Goal: Transaction & Acquisition: Purchase product/service

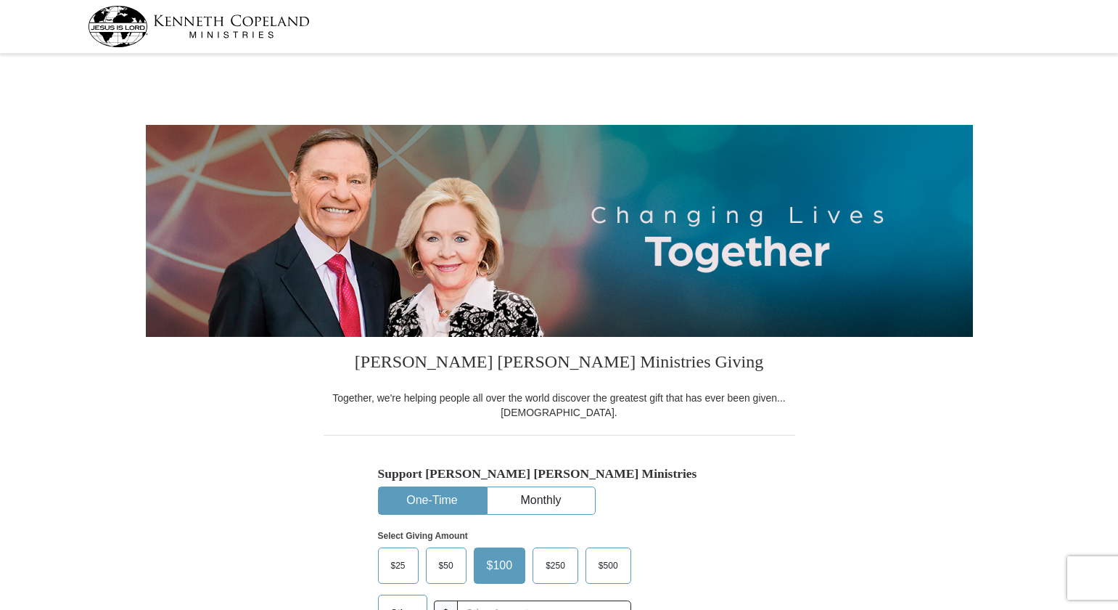
select select "FL"
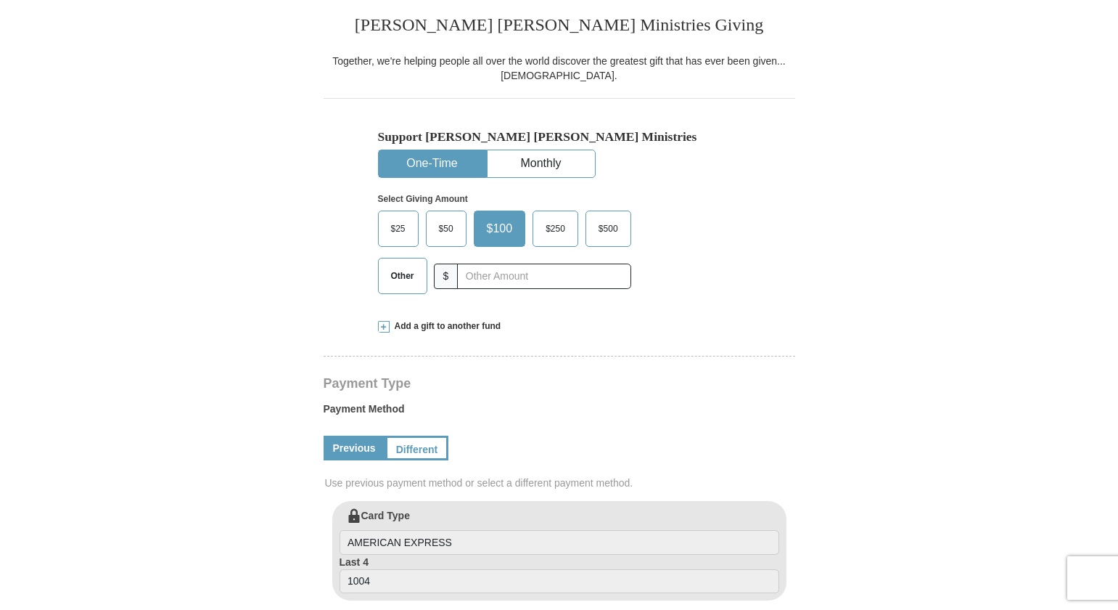
scroll to position [363, 0]
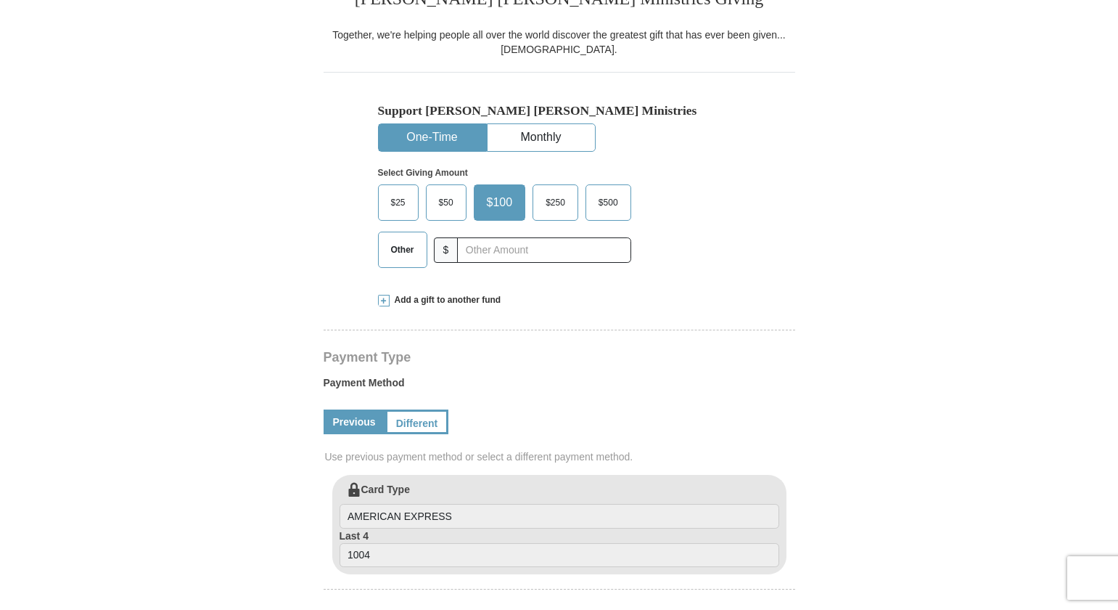
click at [457, 249] on span "$" at bounding box center [446, 249] width 25 height 25
click at [510, 252] on input "text" at bounding box center [543, 249] width 161 height 25
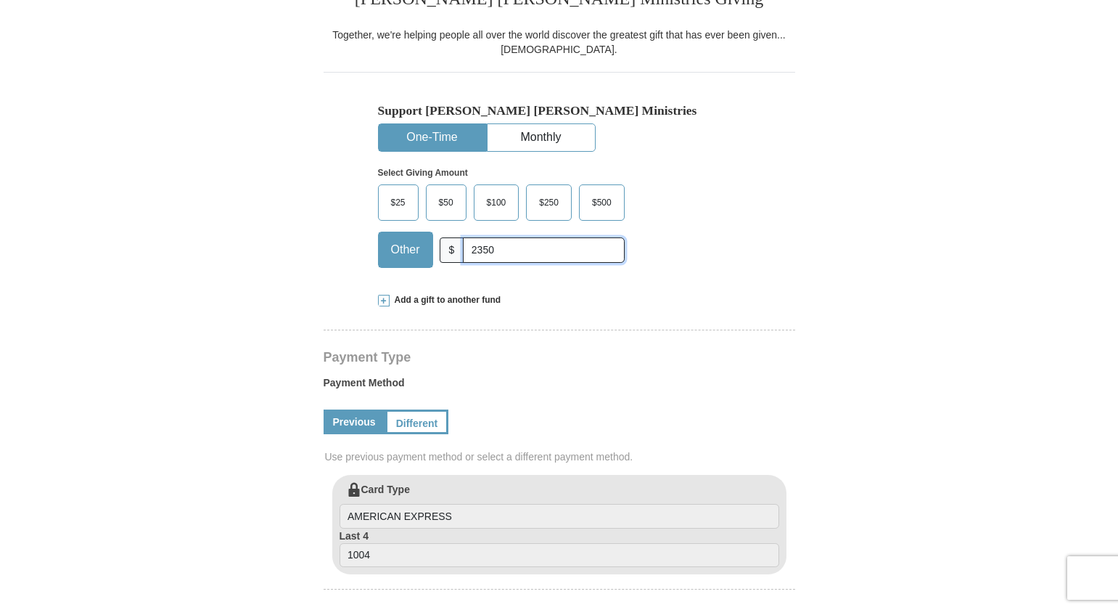
type input "2350"
click at [190, 300] on form "[PERSON_NAME] [PERSON_NAME] Ministries Giving Together, we're helping people al…" at bounding box center [559, 476] width 827 height 1563
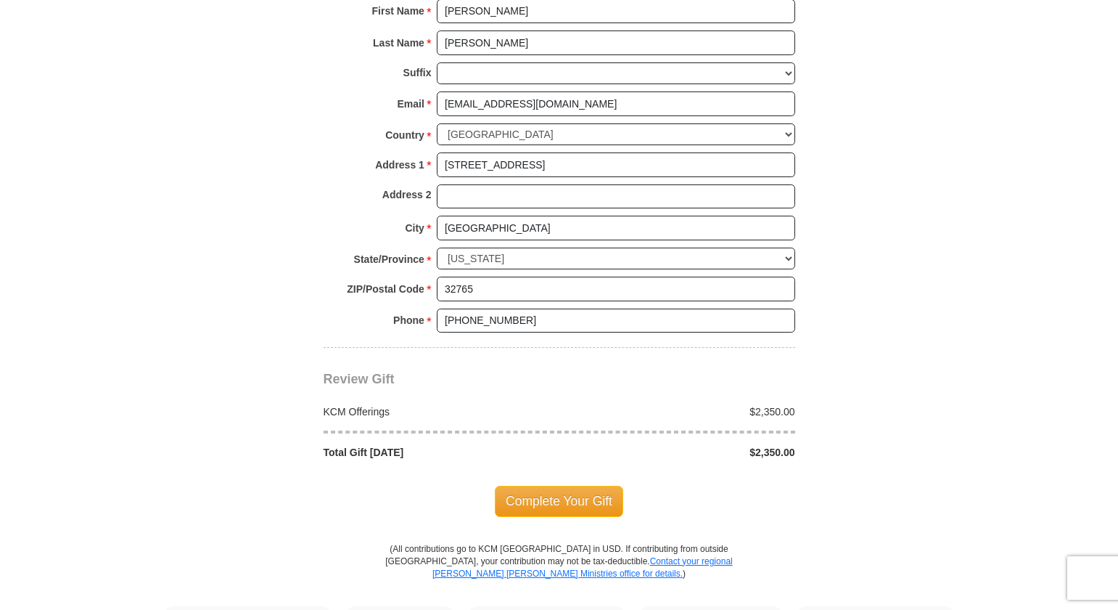
scroll to position [1016, 0]
click at [570, 505] on span "Complete Your Gift" at bounding box center [559, 500] width 128 height 30
